Goal: Information Seeking & Learning: Learn about a topic

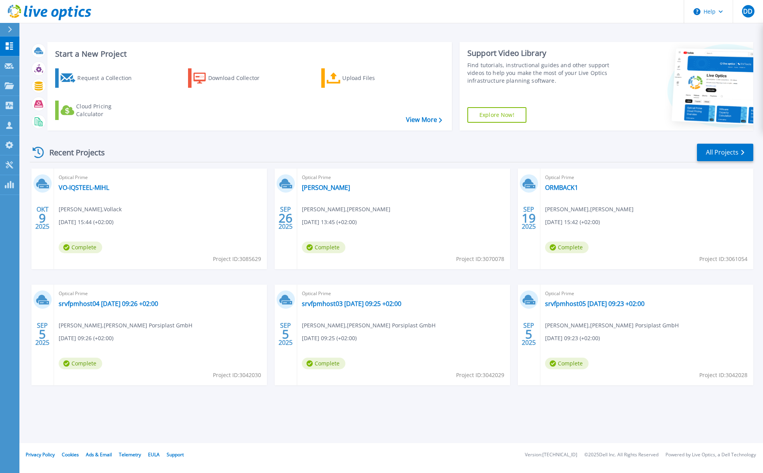
click at [302, 120] on div "Request a Collection Download Collector Upload Files Cloud Pricing Calculator" at bounding box center [248, 94] width 399 height 64
click at [87, 187] on link "VO-IQSTEEL-MIHL" at bounding box center [84, 188] width 51 height 8
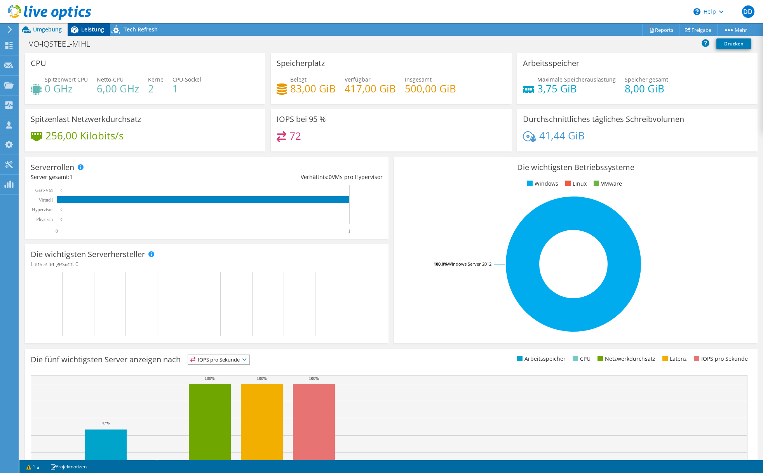
click at [85, 26] on span "Leistung" at bounding box center [92, 29] width 23 height 7
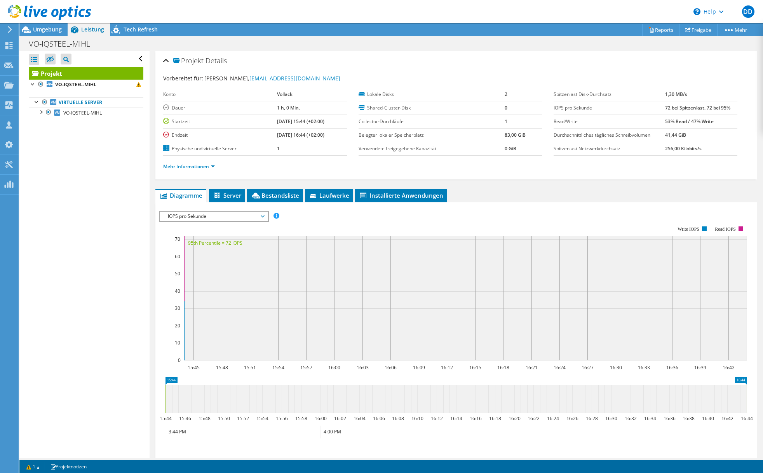
click at [114, 197] on div "Alle öffnen Alle schließen Ausgeschlossene Knoten verbergen Projektbaumfilter" at bounding box center [84, 254] width 130 height 407
click at [239, 213] on span "IOPS pro Sekunde" at bounding box center [214, 216] width 100 height 9
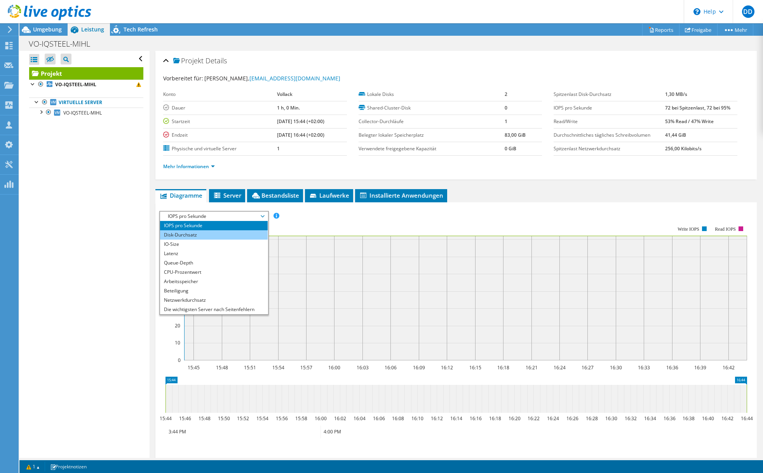
click at [207, 233] on li "Disk-Durchsatz" at bounding box center [214, 234] width 108 height 9
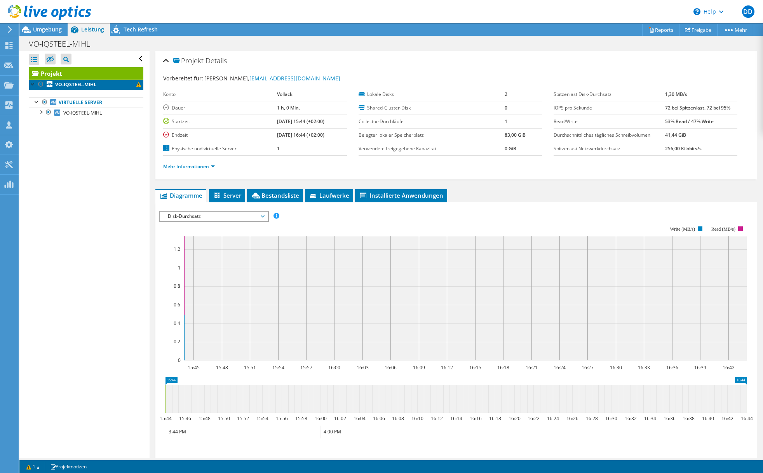
click at [139, 86] on span at bounding box center [138, 84] width 5 height 5
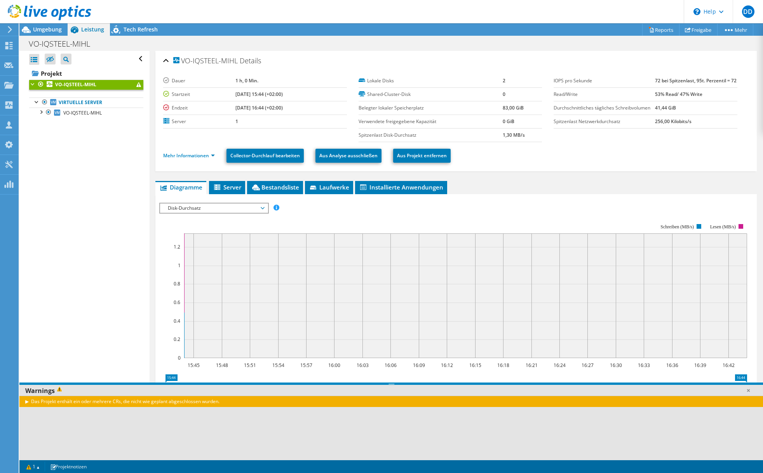
click at [26, 401] on div "Das Projekt enthält ein oder mehrere CRs, die nicht wie geplant abgeschlossen w…" at bounding box center [391, 401] width 744 height 11
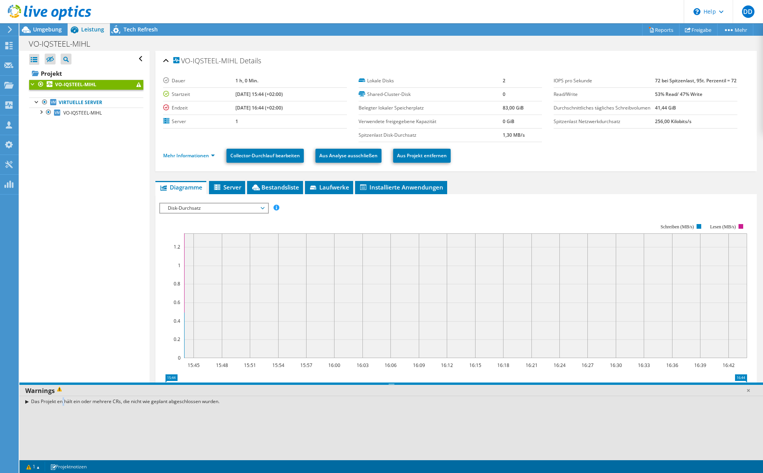
click at [37, 401] on div "Das Projekt enthält ein oder mehrere CRs, die nicht wie geplant abgeschlossen w…" at bounding box center [391, 401] width 744 height 11
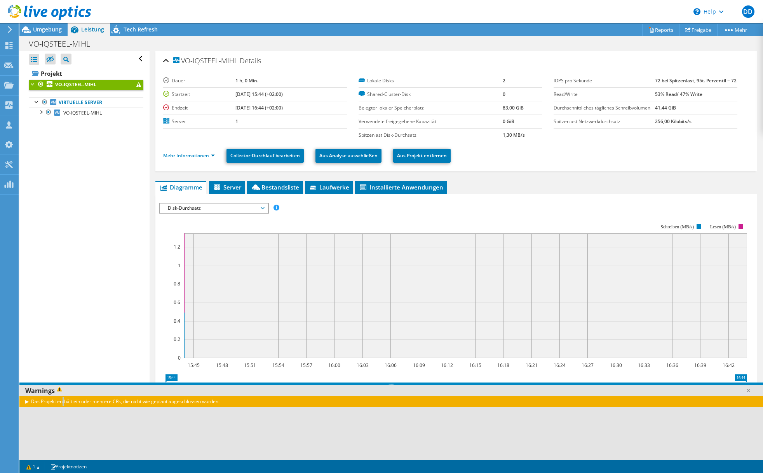
click at [26, 402] on div "Das Projekt enthält ein oder mehrere CRs, die nicht wie geplant abgeschlossen w…" at bounding box center [391, 401] width 744 height 11
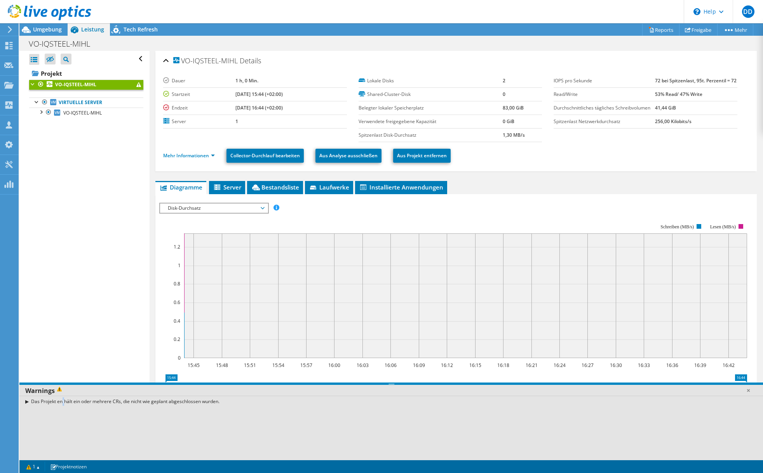
click at [26, 402] on div "Das Projekt enthält ein oder mehrere CRs, die nicht wie geplant abgeschlossen w…" at bounding box center [391, 401] width 744 height 11
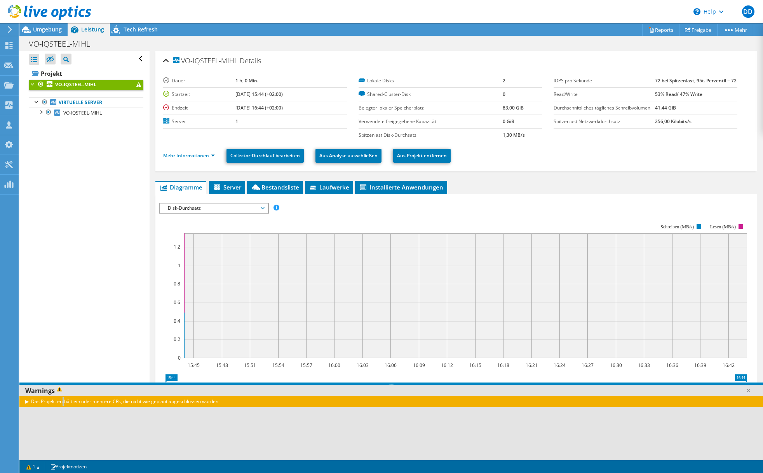
click at [26, 402] on div "Das Projekt enthält ein oder mehrere CRs, die nicht wie geplant abgeschlossen w…" at bounding box center [391, 401] width 744 height 11
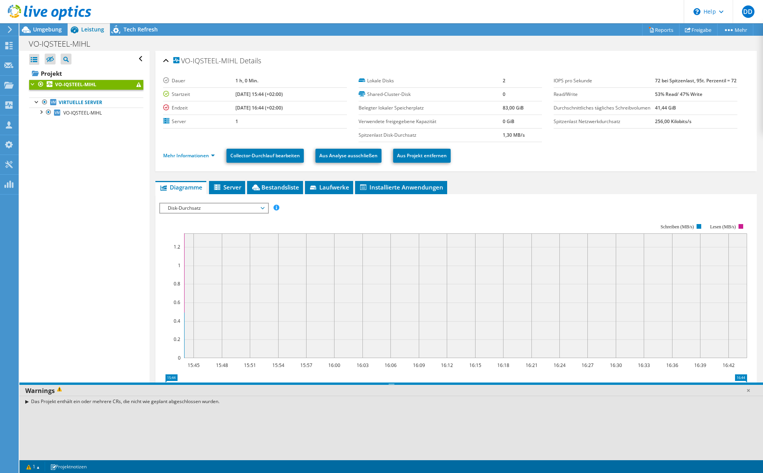
click at [52, 405] on div "Das Projekt enthält ein oder mehrere CRs, die nicht wie geplant abgeschlossen w…" at bounding box center [391, 401] width 744 height 11
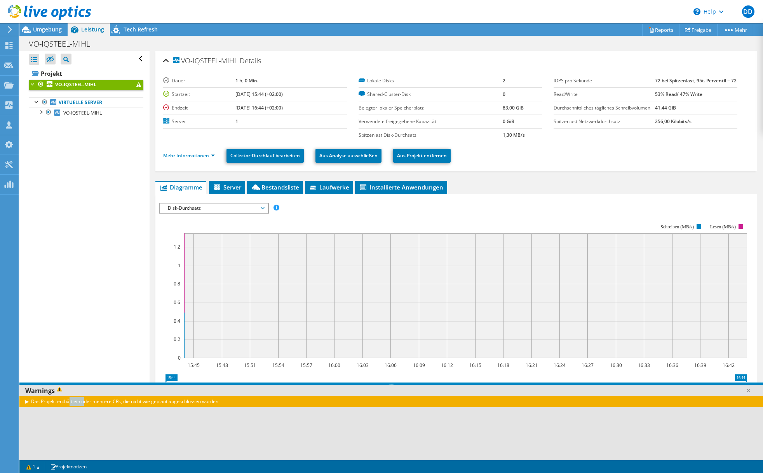
click at [52, 405] on div "Das Projekt enthält ein oder mehrere CRs, die nicht wie geplant abgeschlossen w…" at bounding box center [391, 401] width 744 height 11
click at [69, 407] on div "Das Projekt enthält ein oder mehrere CRs, die nicht wie geplant abgeschlossen w…" at bounding box center [391, 401] width 744 height 11
drag, startPoint x: 87, startPoint y: 407, endPoint x: 102, endPoint y: 402, distance: 15.4
click at [91, 406] on div "Das Projekt enthält ein oder mehrere CRs, die nicht wie geplant abgeschlossen w…" at bounding box center [391, 401] width 744 height 11
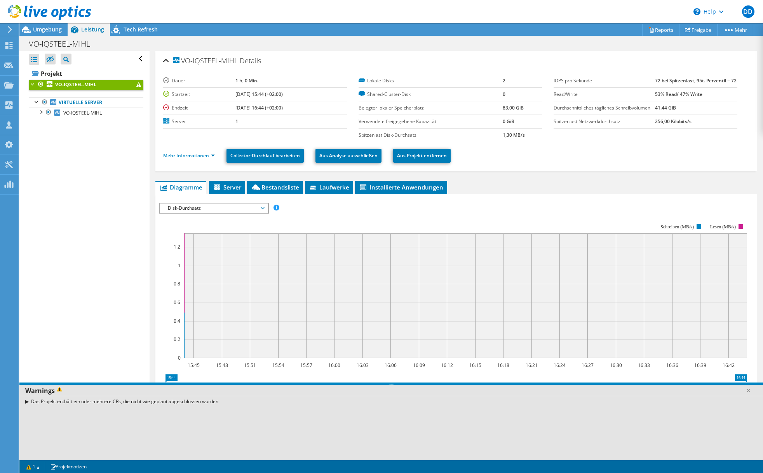
click at [111, 401] on div "Das Projekt enthält ein oder mehrere CRs, die nicht wie geplant abgeschlossen w…" at bounding box center [391, 401] width 744 height 11
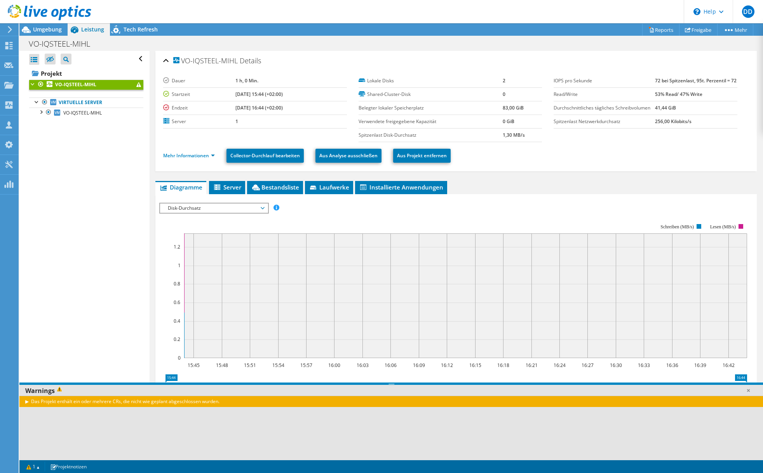
drag, startPoint x: 120, startPoint y: 401, endPoint x: 126, endPoint y: 402, distance: 6.3
click at [123, 402] on div "Das Projekt enthält ein oder mehrere CRs, die nicht wie geplant abgeschlossen w…" at bounding box center [391, 401] width 744 height 11
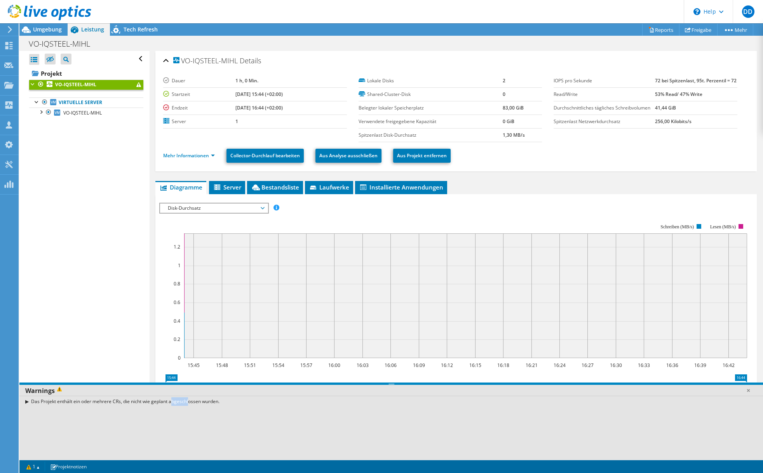
drag, startPoint x: 151, startPoint y: 404, endPoint x: 165, endPoint y: 404, distance: 13.6
click at [162, 404] on div "Das Projekt enthält ein oder mehrere CRs, die nicht wie geplant abgeschlossen w…" at bounding box center [391, 401] width 744 height 11
click at [165, 404] on div "Das Projekt enthält ein oder mehrere CRs, die nicht wie geplant abgeschlossen w…" at bounding box center [391, 401] width 744 height 11
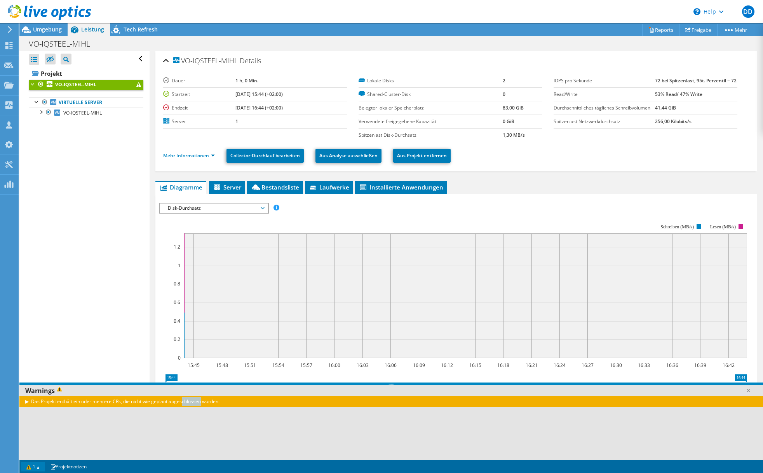
click at [33, 466] on link "1" at bounding box center [33, 467] width 24 height 10
click at [44, 469] on link "1" at bounding box center [33, 467] width 24 height 10
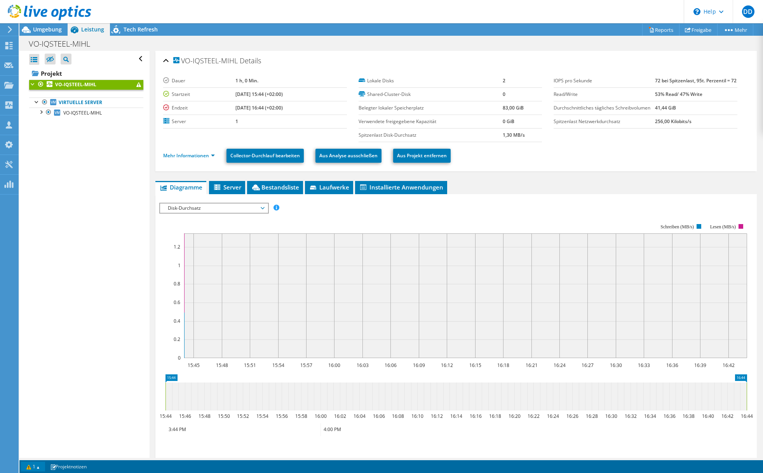
click at [35, 469] on link "1" at bounding box center [33, 467] width 24 height 10
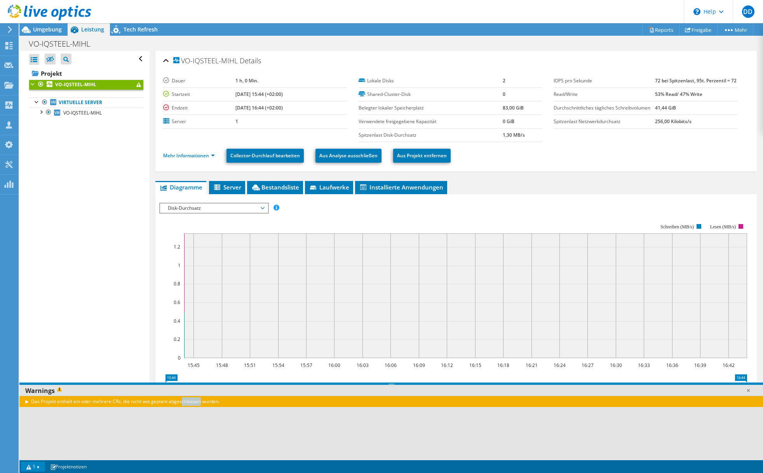
click at [31, 466] on link "1" at bounding box center [33, 467] width 24 height 10
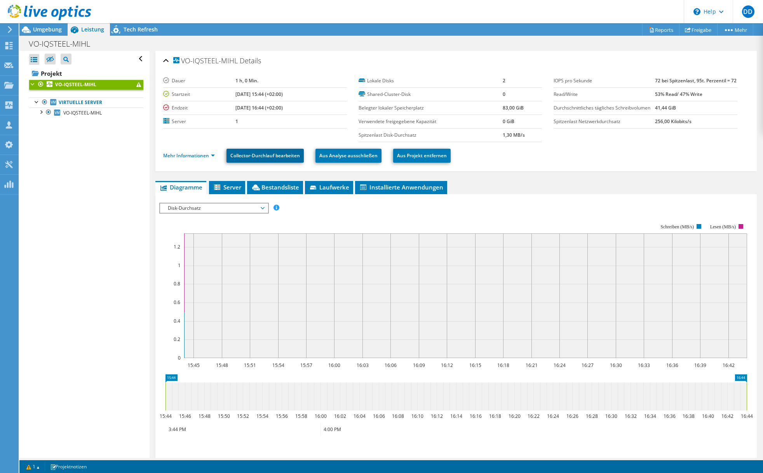
click at [258, 159] on link "Collector-Durchlauf bearbeiten" at bounding box center [264, 156] width 77 height 14
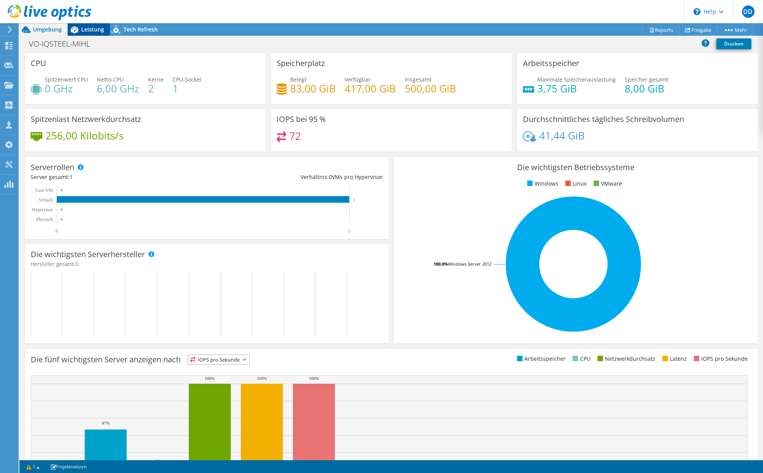
click at [84, 34] on div "Leistung" at bounding box center [89, 29] width 42 height 12
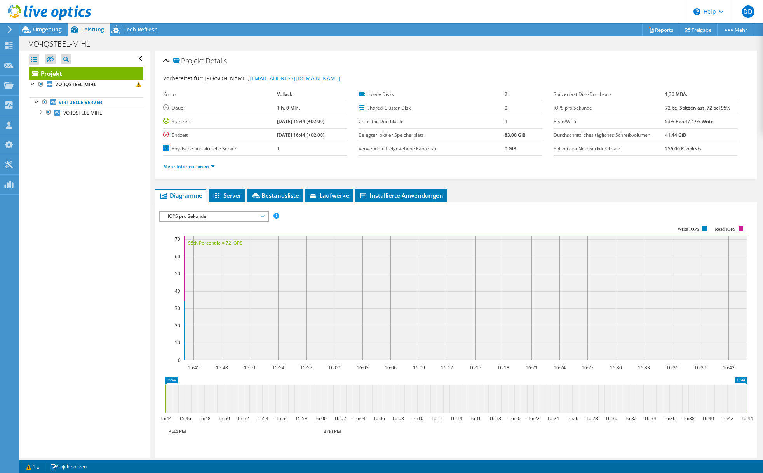
click at [211, 216] on span "IOPS pro Sekunde" at bounding box center [214, 216] width 100 height 9
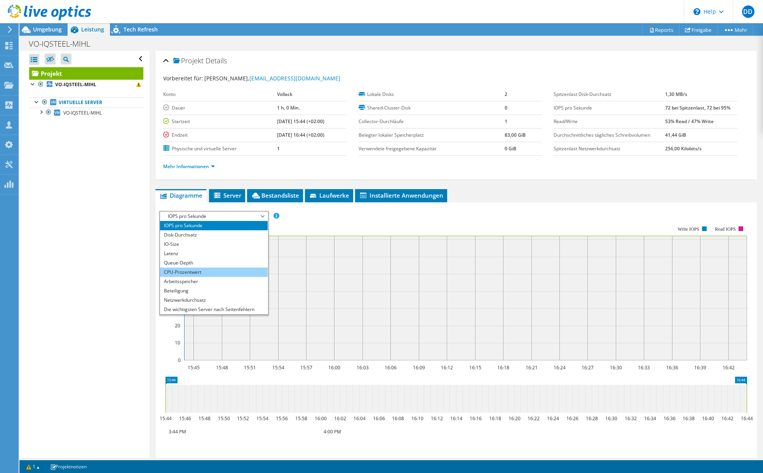
click at [205, 270] on li "CPU-Prozentwert" at bounding box center [214, 272] width 108 height 9
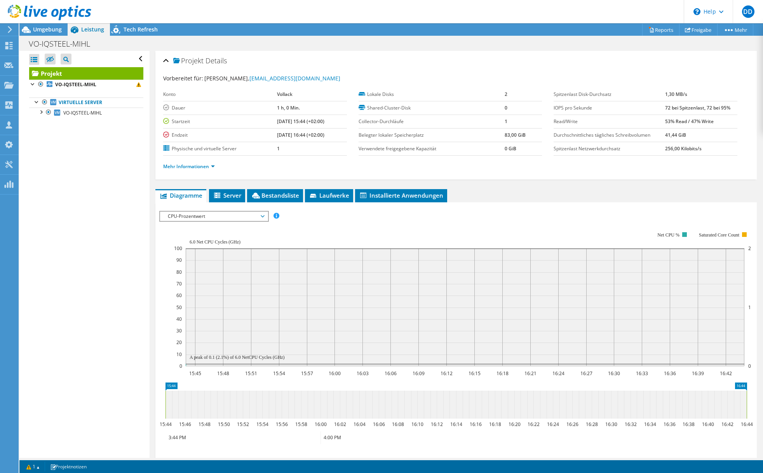
click at [498, 51] on div "VO-IQSTEEL-MIHL Drucken" at bounding box center [391, 44] width 744 height 14
click at [750, 13] on span "DD" at bounding box center [748, 11] width 12 height 12
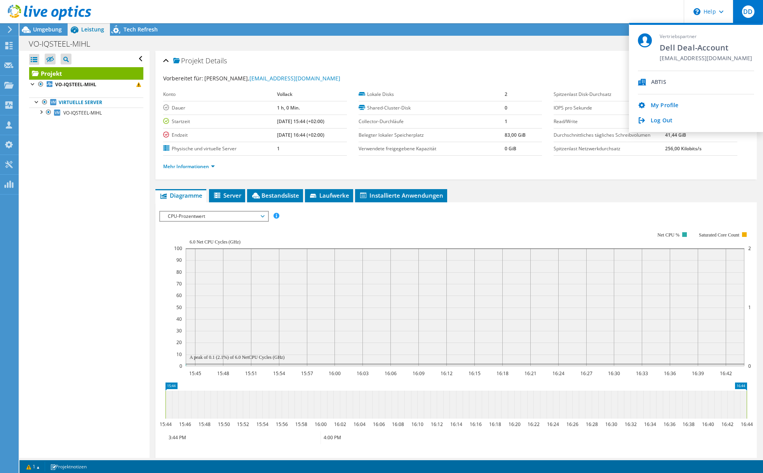
click at [656, 84] on div "ABTIS" at bounding box center [658, 82] width 15 height 7
click at [657, 106] on link "My Profile" at bounding box center [665, 105] width 28 height 7
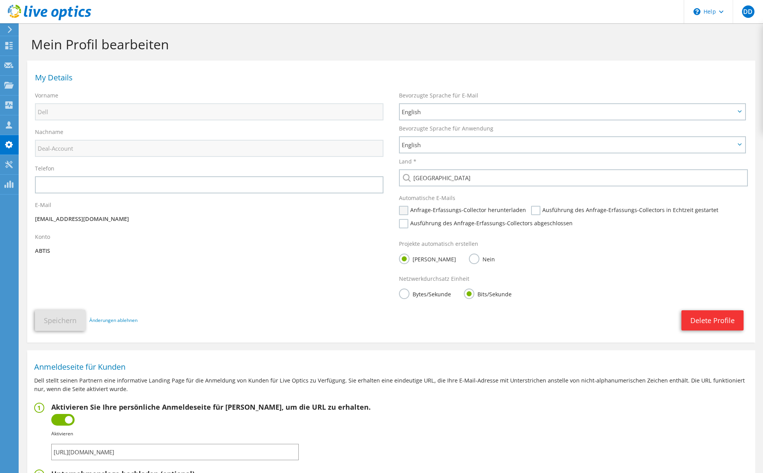
click at [434, 210] on label "Anfrage-Erfassungs-Collector herunterladen" at bounding box center [462, 210] width 127 height 9
click at [0, 0] on input "Anfrage-Erfassungs-Collector herunterladen" at bounding box center [0, 0] width 0 height 0
click at [436, 228] on label "Ausführung des Anfrage-Erfassungs-Collectors abgeschlossen" at bounding box center [486, 223] width 174 height 9
click at [0, 0] on input "Ausführung des Anfrage-Erfassungs-Collectors abgeschlossen" at bounding box center [0, 0] width 0 height 0
click at [534, 213] on label "Ausführung des Anfrage-Erfassungs-Collectors in Echtzeit gestartet" at bounding box center [624, 210] width 187 height 9
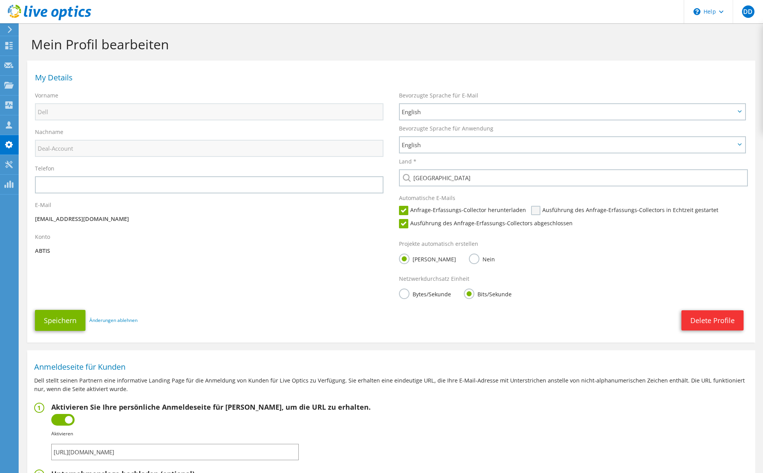
click at [0, 0] on input "Ausführung des Anfrage-Erfassungs-Collectors in Echtzeit gestartet" at bounding box center [0, 0] width 0 height 0
click at [76, 321] on button "Speichern" at bounding box center [60, 320] width 51 height 21
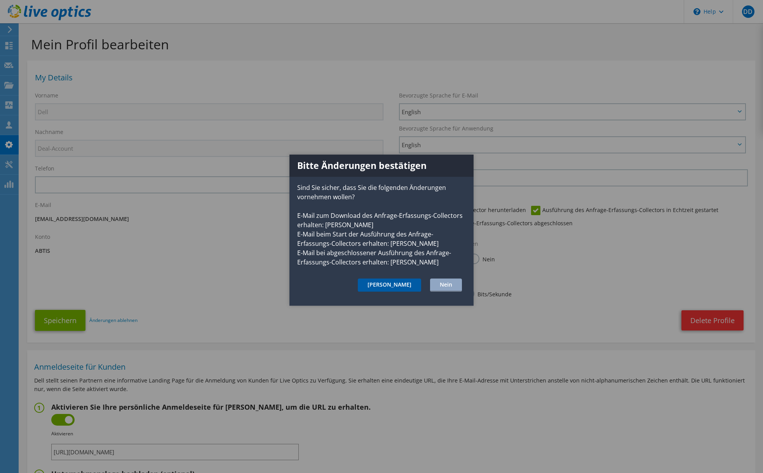
click at [415, 287] on button "Ja" at bounding box center [389, 285] width 63 height 13
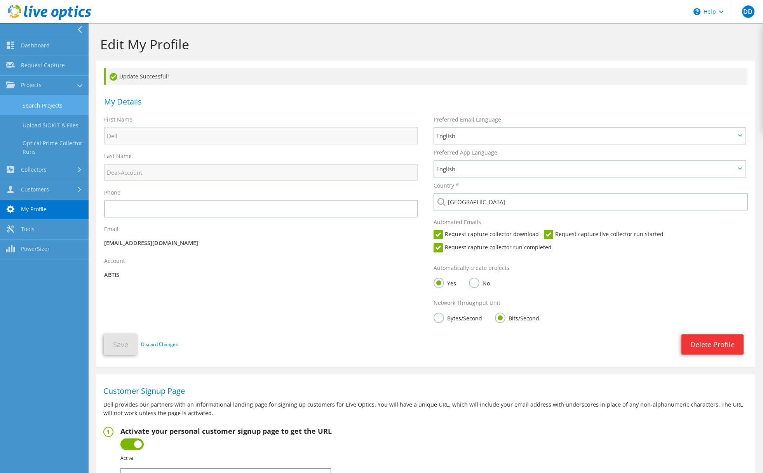
click at [44, 104] on link "Search Projects" at bounding box center [44, 106] width 89 height 20
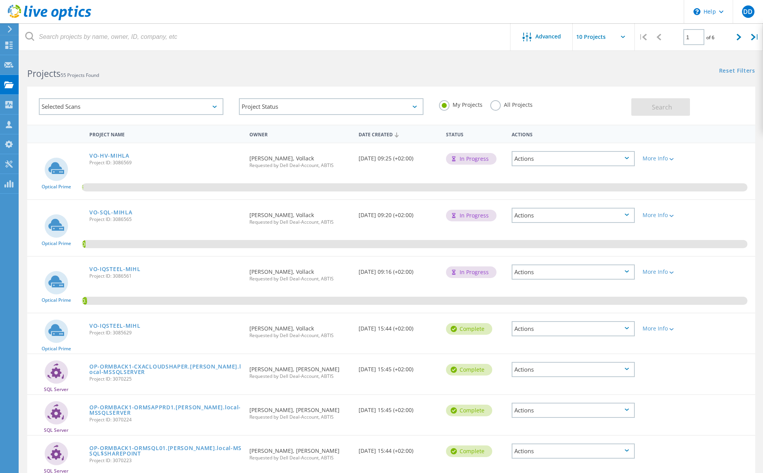
click at [275, 68] on h2 "Projects 55 Projects Found" at bounding box center [205, 73] width 356 height 13
click at [104, 270] on link "VO-IQSTEEL-MIHL" at bounding box center [114, 269] width 51 height 5
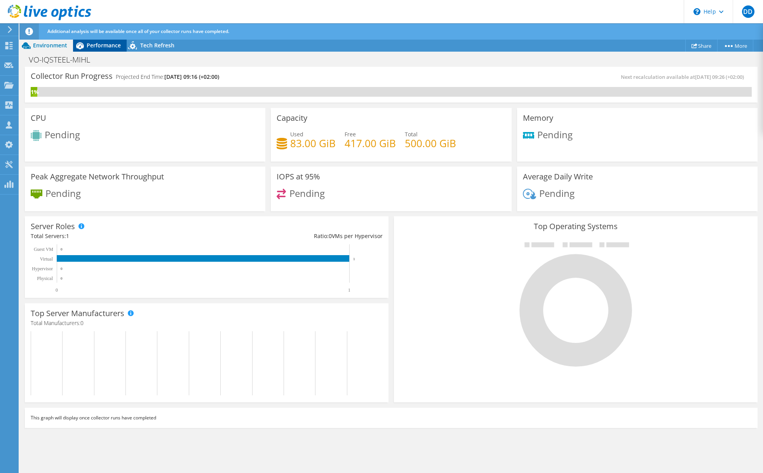
click at [95, 43] on span "Performance" at bounding box center [104, 45] width 34 height 7
